Goal: Task Accomplishment & Management: Manage account settings

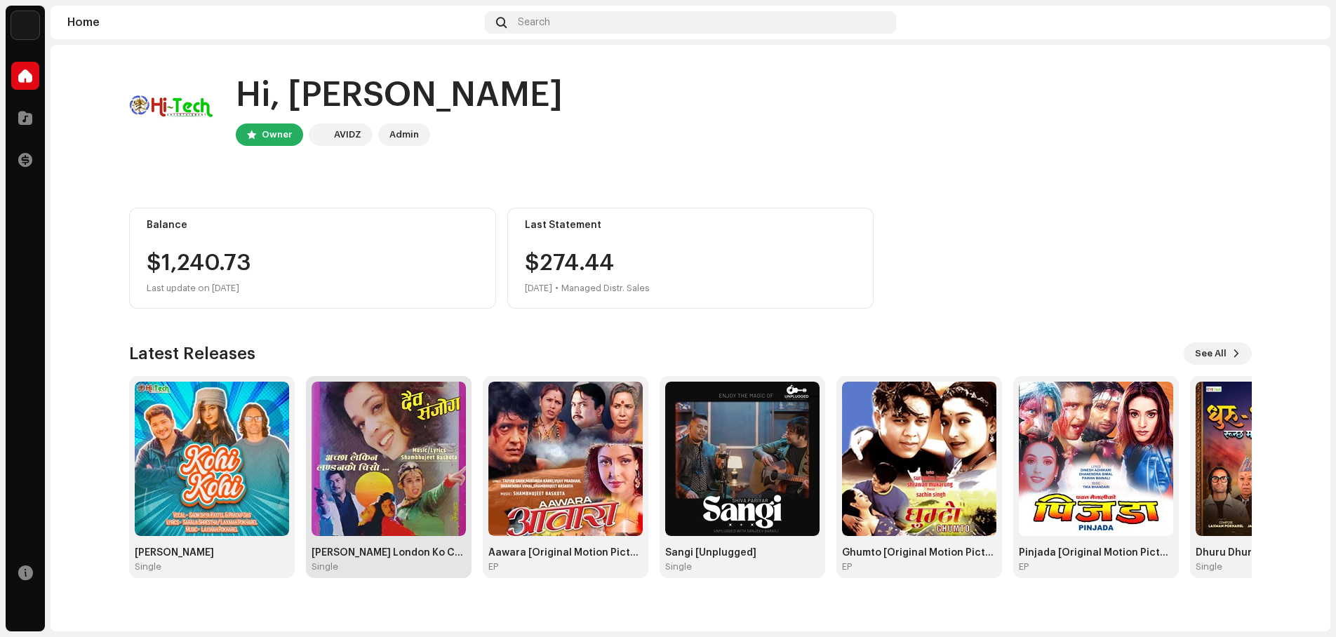
click at [399, 558] on div "[PERSON_NAME] London Ko Chiso" at bounding box center [389, 552] width 154 height 11
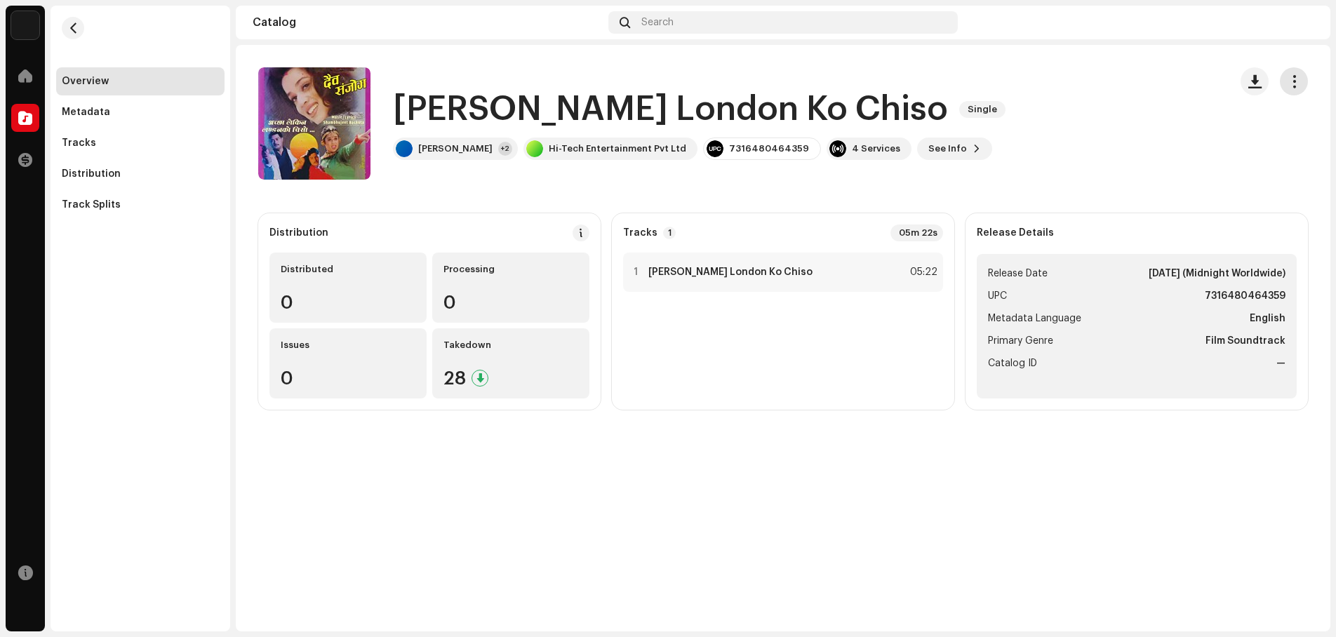
click at [1295, 80] on span "button" at bounding box center [1294, 81] width 13 height 11
click at [1195, 137] on div "Edit" at bounding box center [1231, 144] width 142 height 28
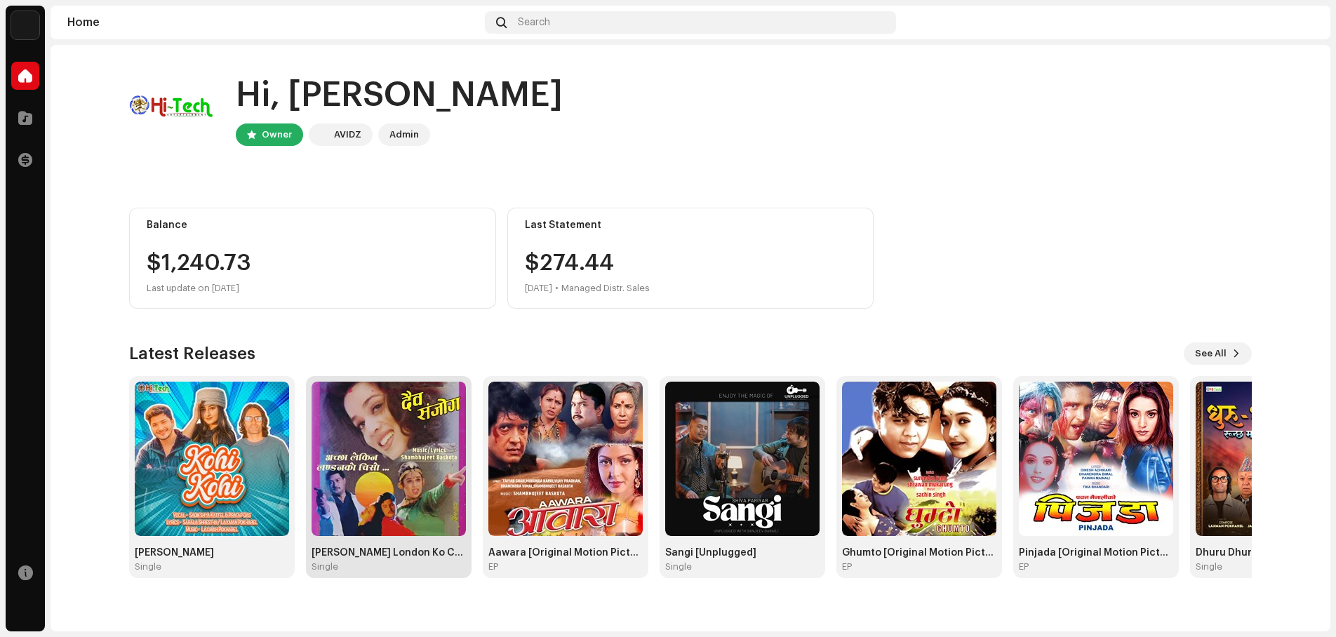
click at [408, 424] on img at bounding box center [389, 459] width 154 height 154
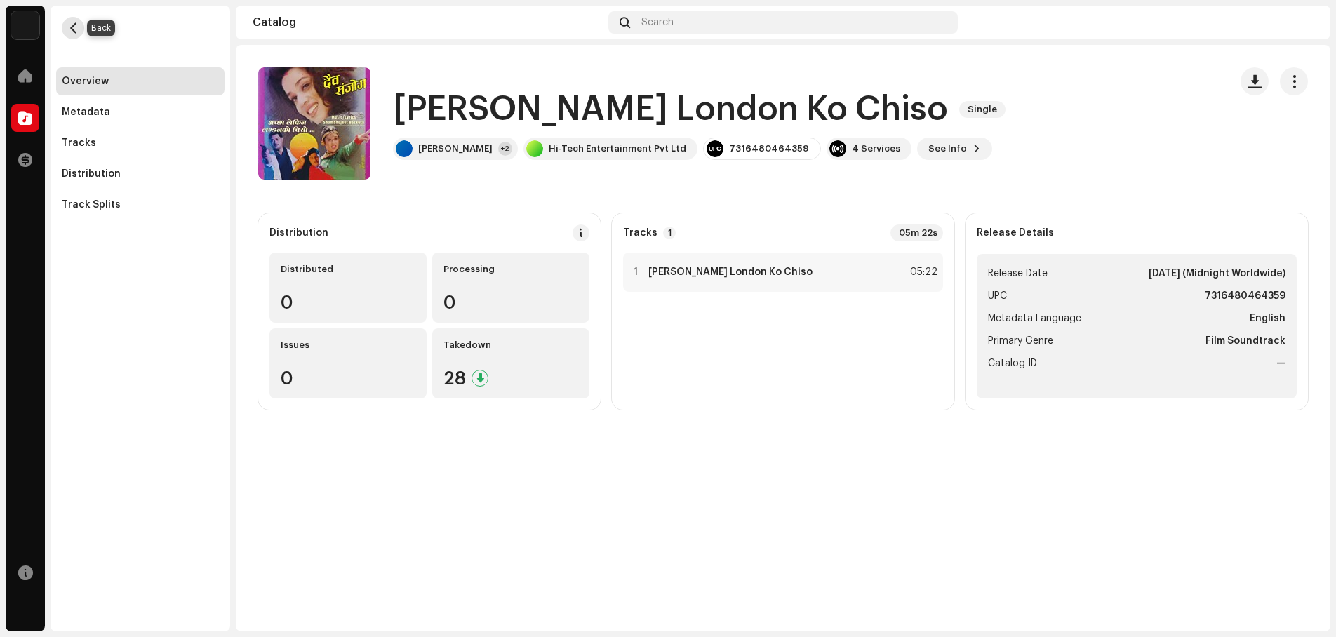
click at [69, 24] on span "button" at bounding box center [73, 27] width 11 height 11
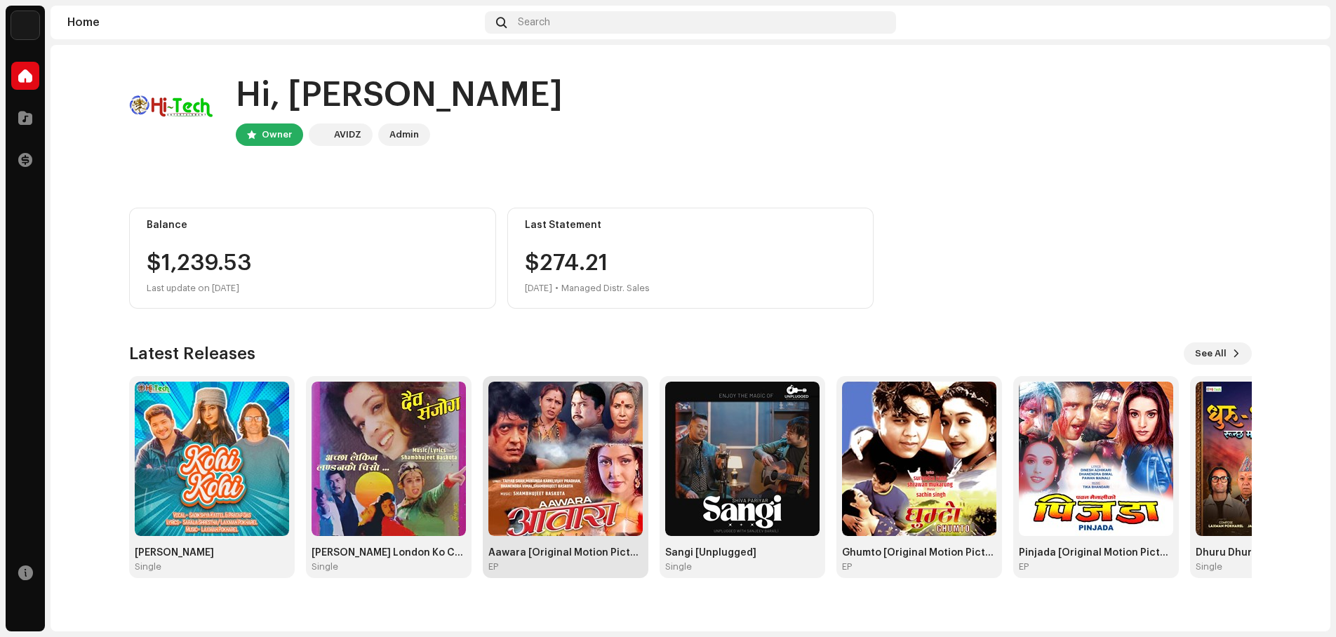
click at [592, 462] on img at bounding box center [565, 459] width 154 height 154
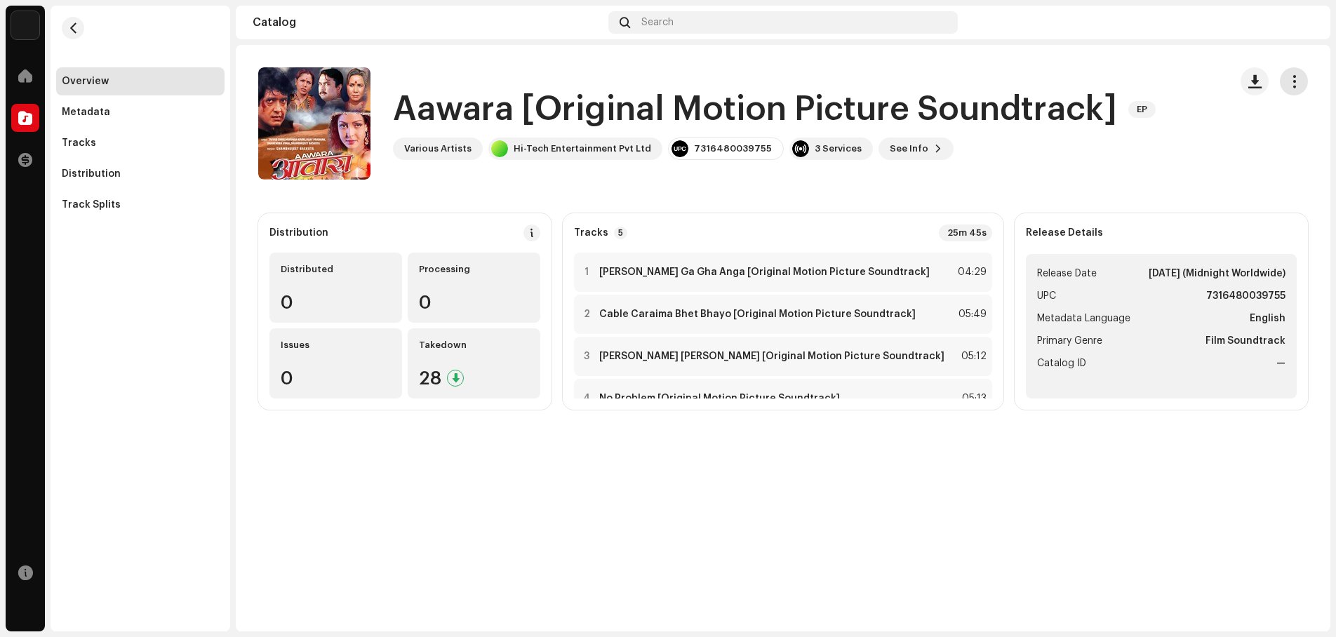
click at [1297, 82] on span "button" at bounding box center [1294, 81] width 13 height 11
click at [1211, 133] on div "Edit" at bounding box center [1231, 144] width 142 height 28
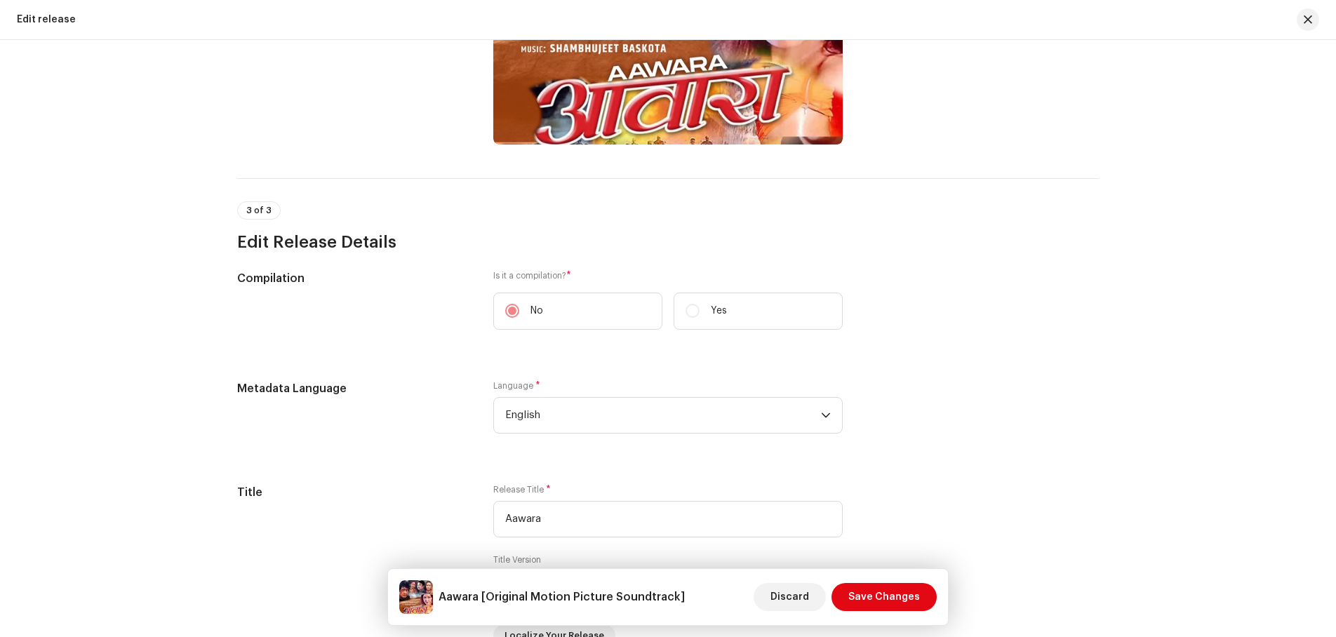
scroll to position [982, 0]
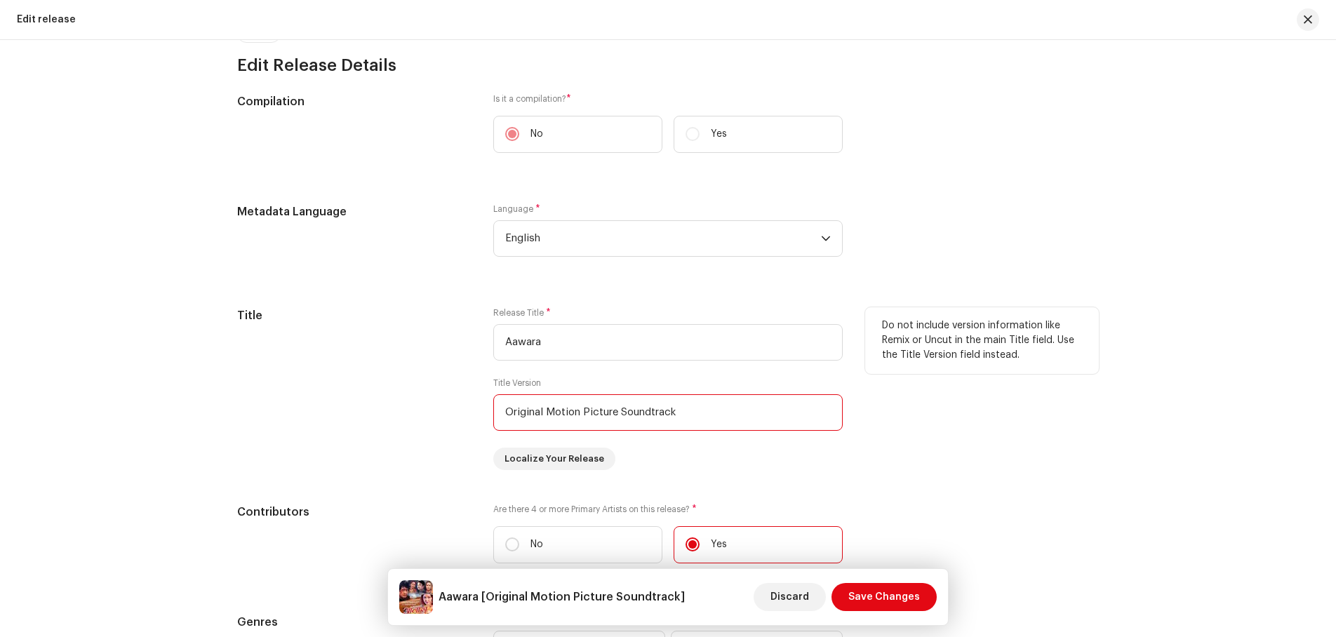
click at [718, 413] on input "Original Motion Picture Soundtrack" at bounding box center [667, 412] width 349 height 36
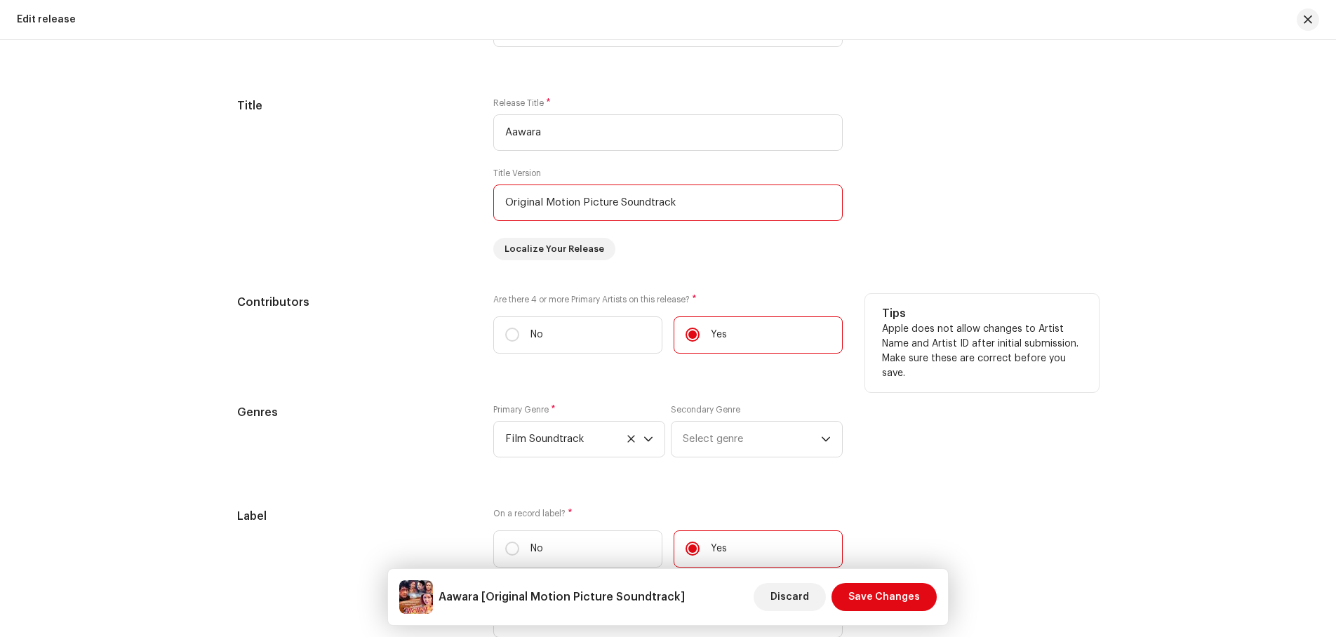
scroll to position [1193, 0]
